Goal: Task Accomplishment & Management: Complete application form

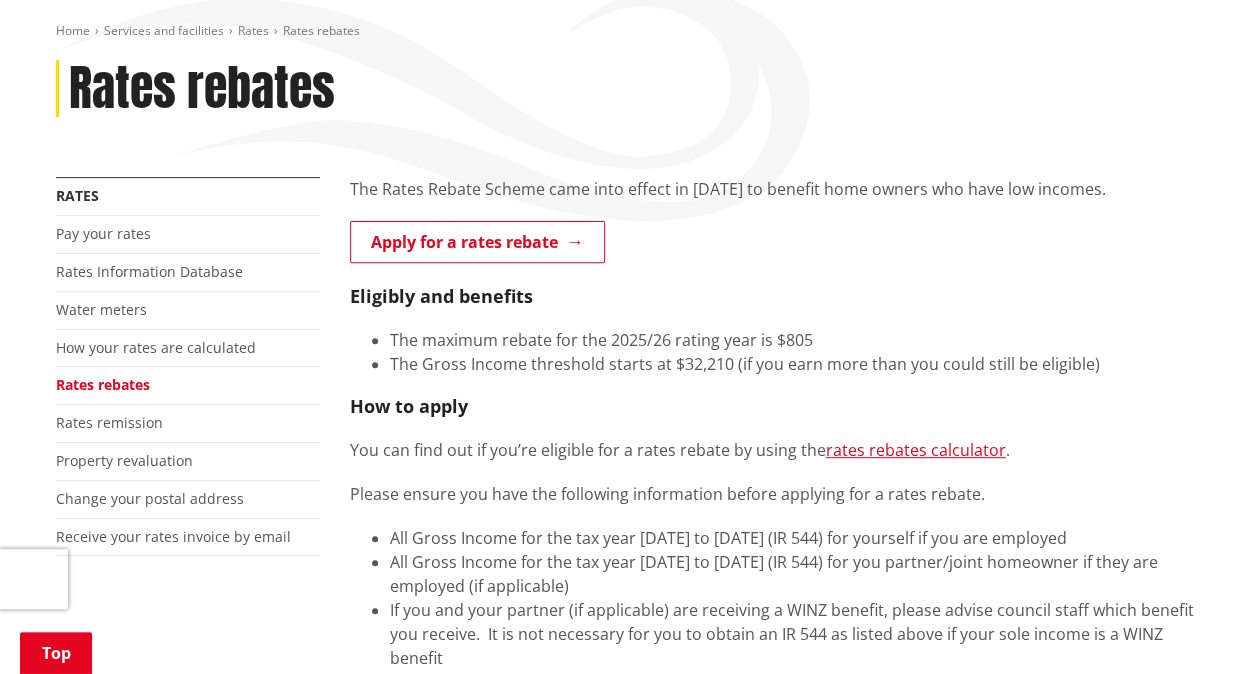
scroll to position [232, 0]
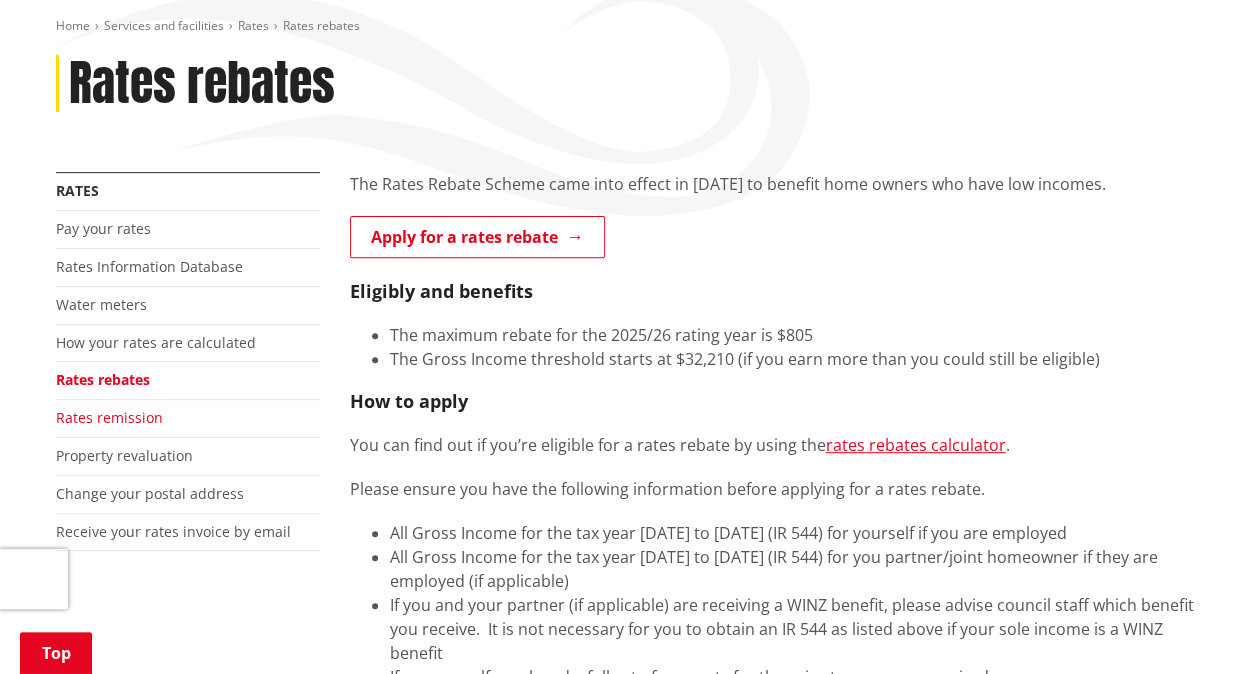
click at [106, 413] on link "Rates remission" at bounding box center [109, 417] width 107 height 19
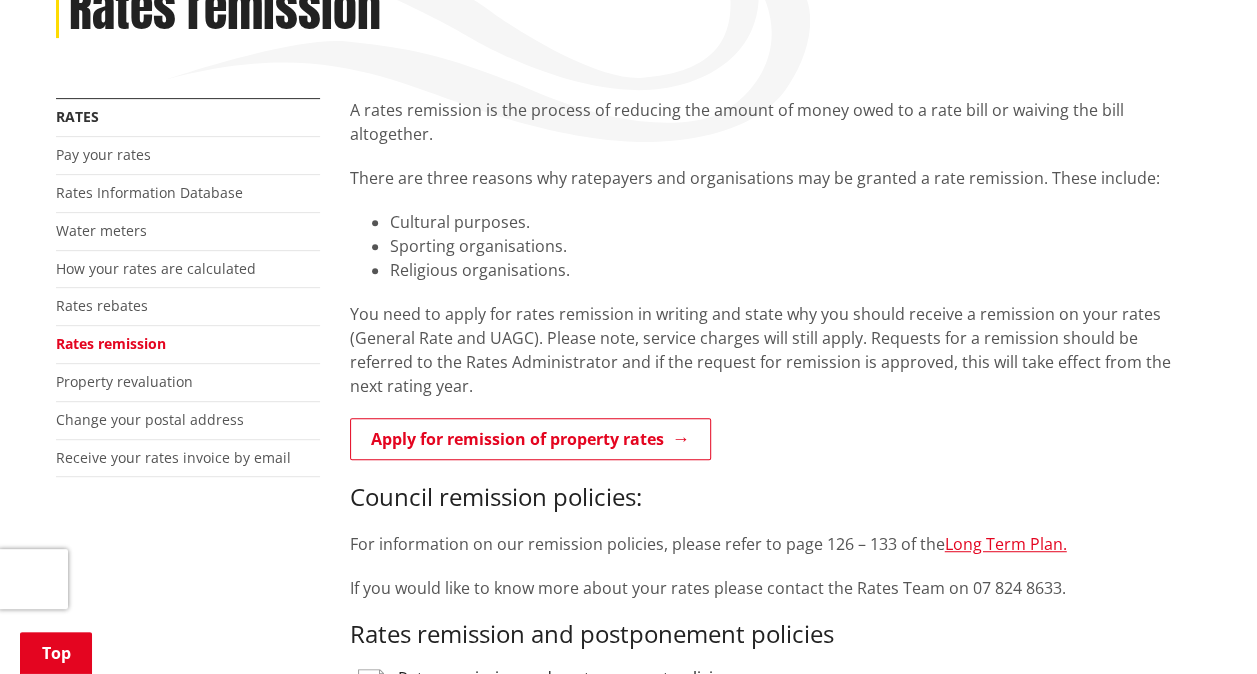
scroll to position [307, 0]
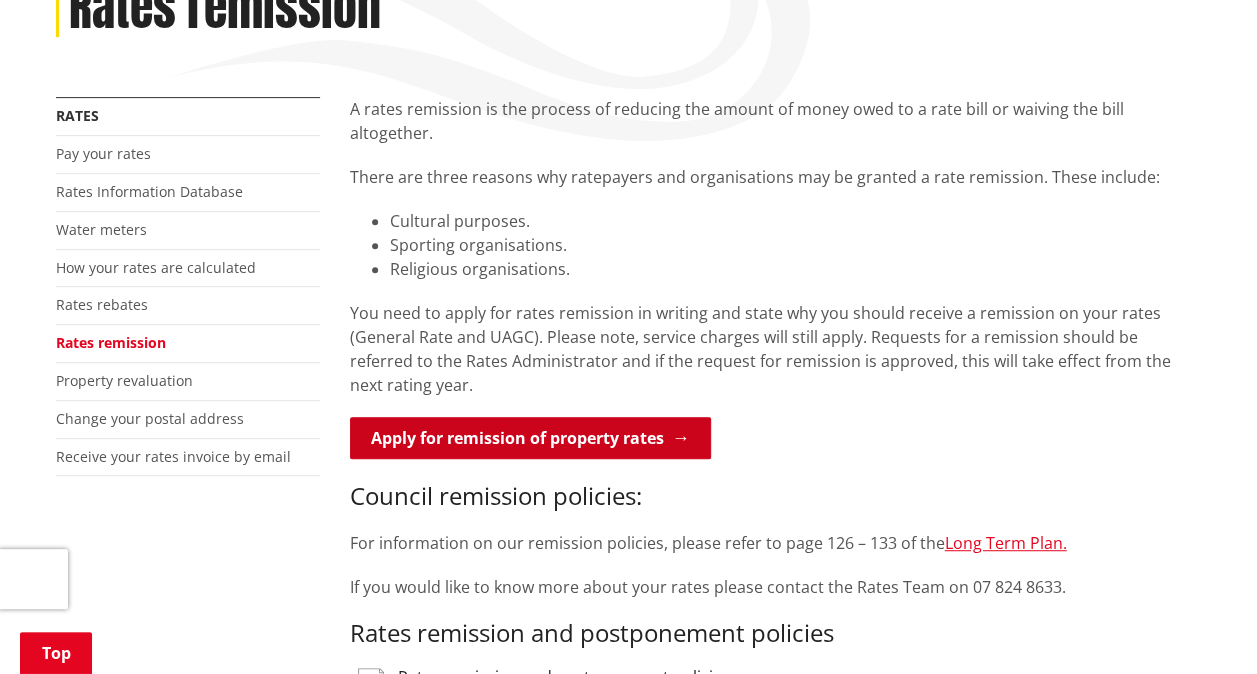
click at [435, 417] on link "Apply for remission of property rates" at bounding box center [530, 438] width 361 height 42
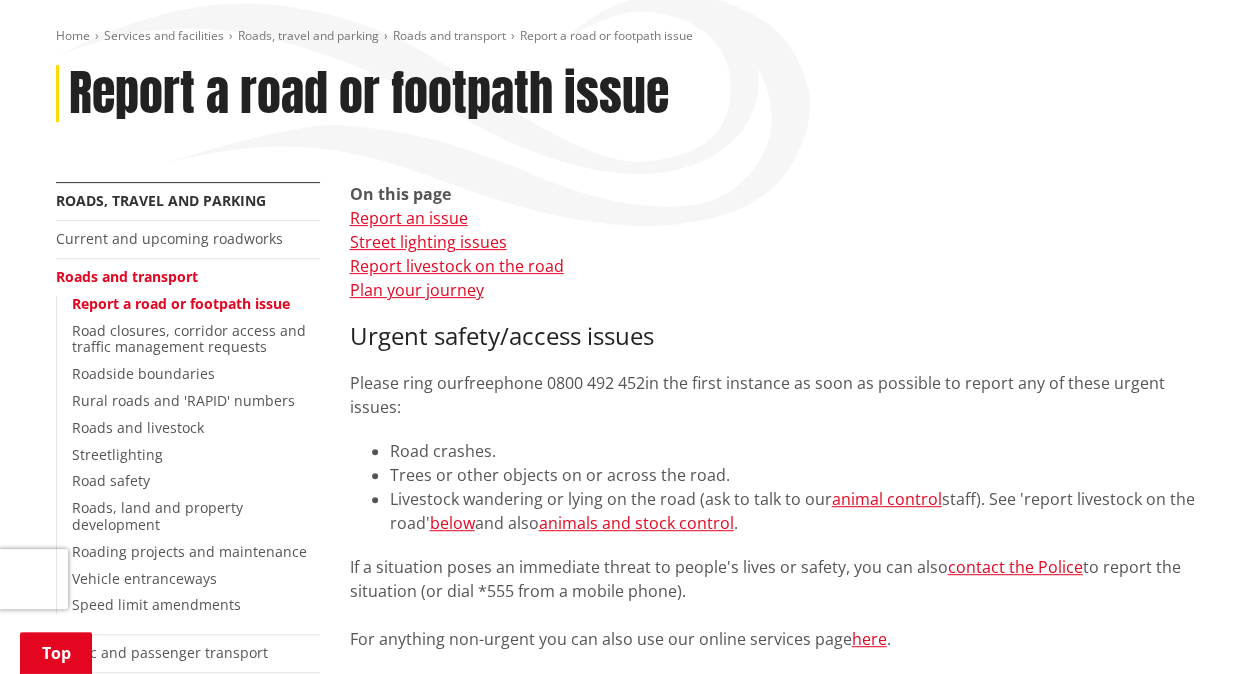
scroll to position [253, 0]
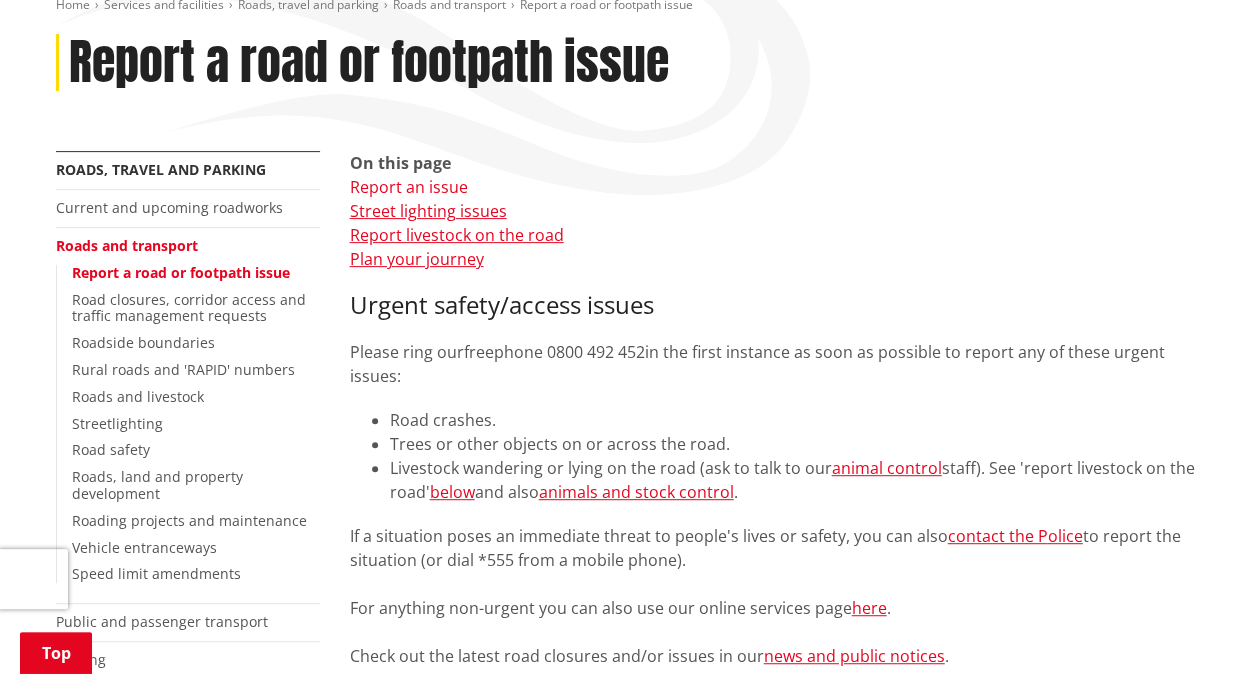
click at [443, 189] on link "Report an issue" at bounding box center [409, 187] width 118 height 22
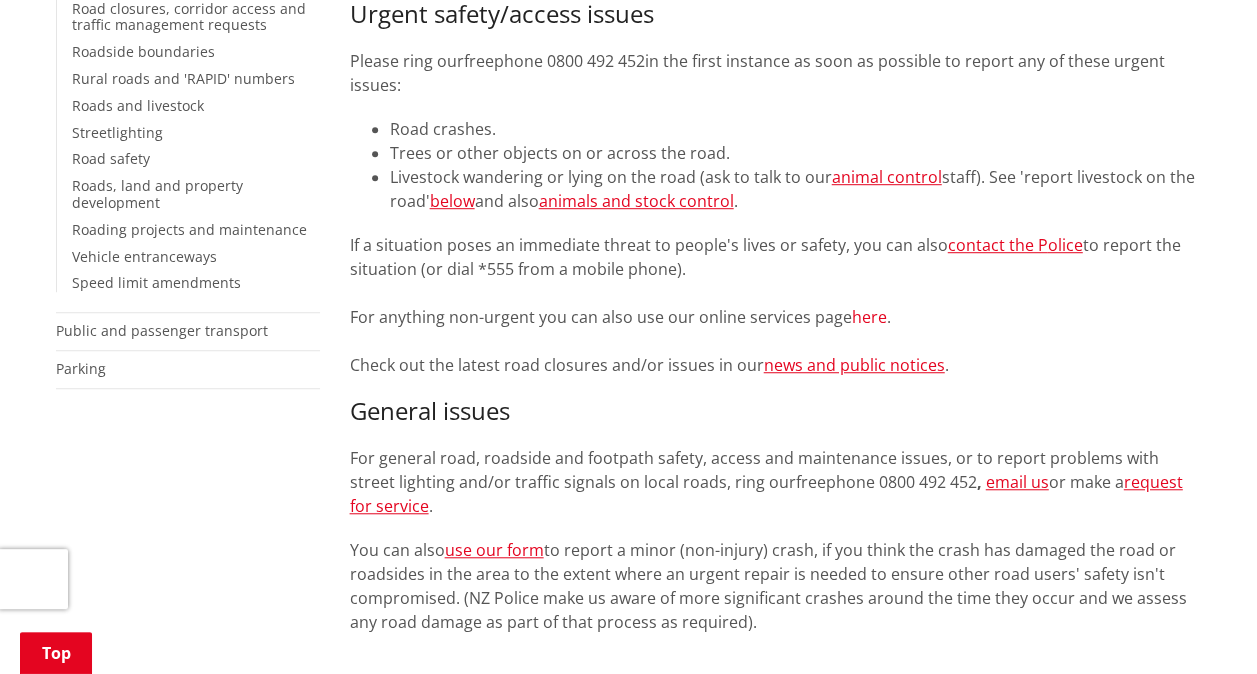
click at [865, 316] on link "here" at bounding box center [869, 317] width 35 height 22
